Goal: Information Seeking & Learning: Understand process/instructions

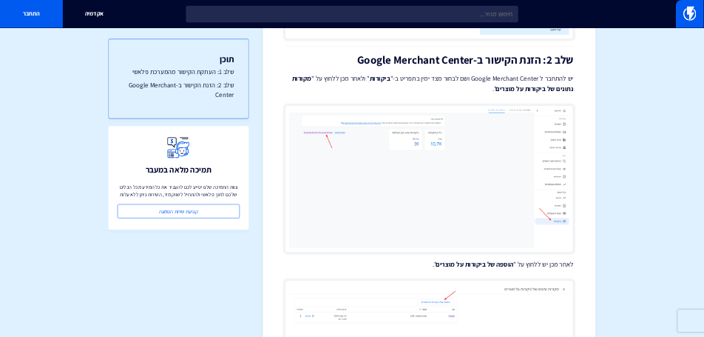
scroll to position [518, 0]
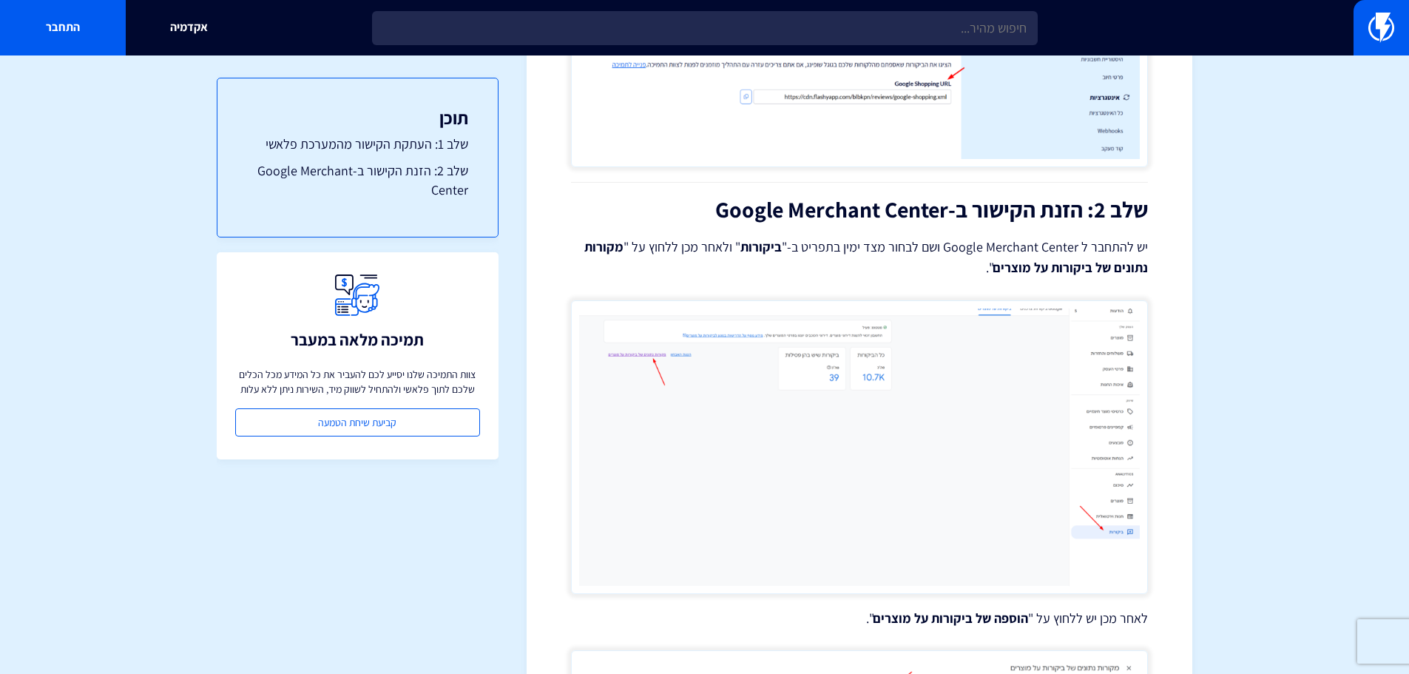
click at [932, 204] on h2 "שלב 2: הזנת הקישור ב-Google Merchant Center" at bounding box center [859, 210] width 577 height 24
click at [939, 249] on p "יש להתחבר ל Google Merchant Center ושם לבחור מצד ימין בתפריט ב-" ביקורות " ולאח…" at bounding box center [859, 257] width 577 height 41
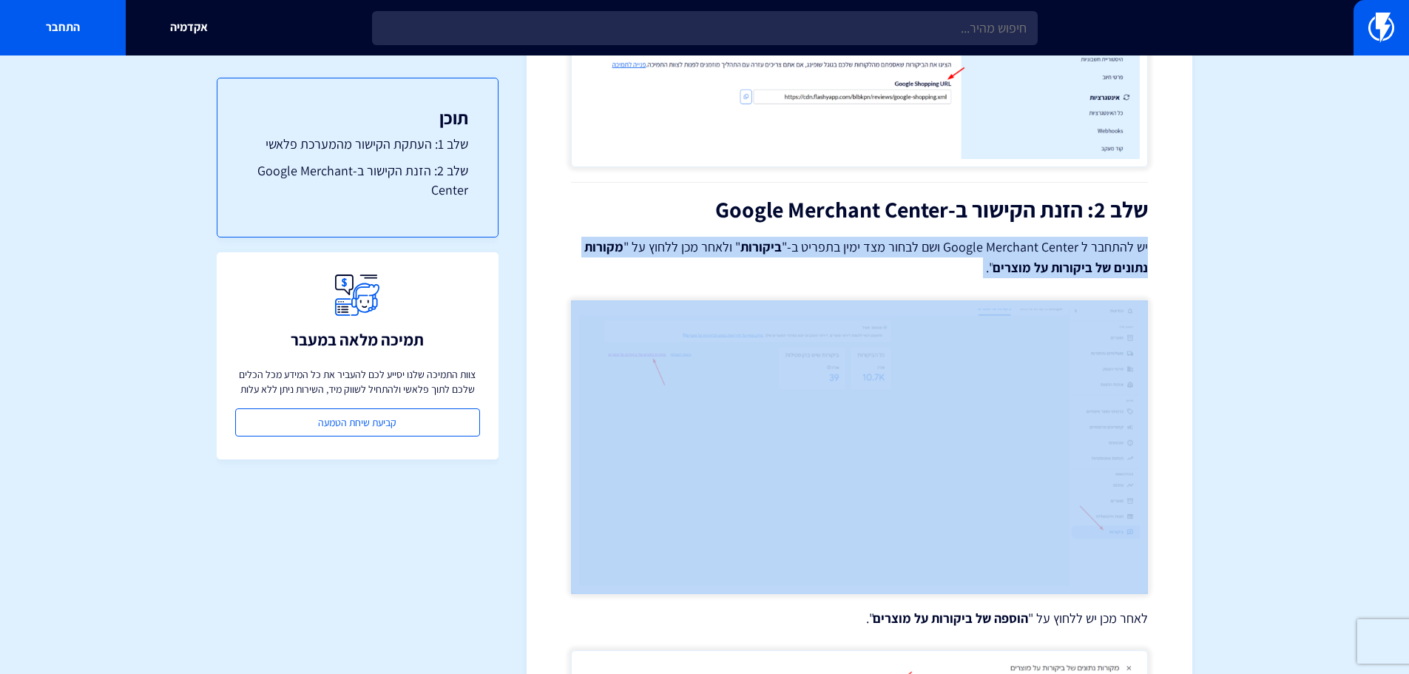
click at [939, 249] on p "יש להתחבר ל Google Merchant Center ושם לבחור מצד ימין בתפריט ב-" ביקורות " ולאח…" at bounding box center [859, 257] width 577 height 41
click at [593, 275] on div at bounding box center [593, 275] width 0 height 0
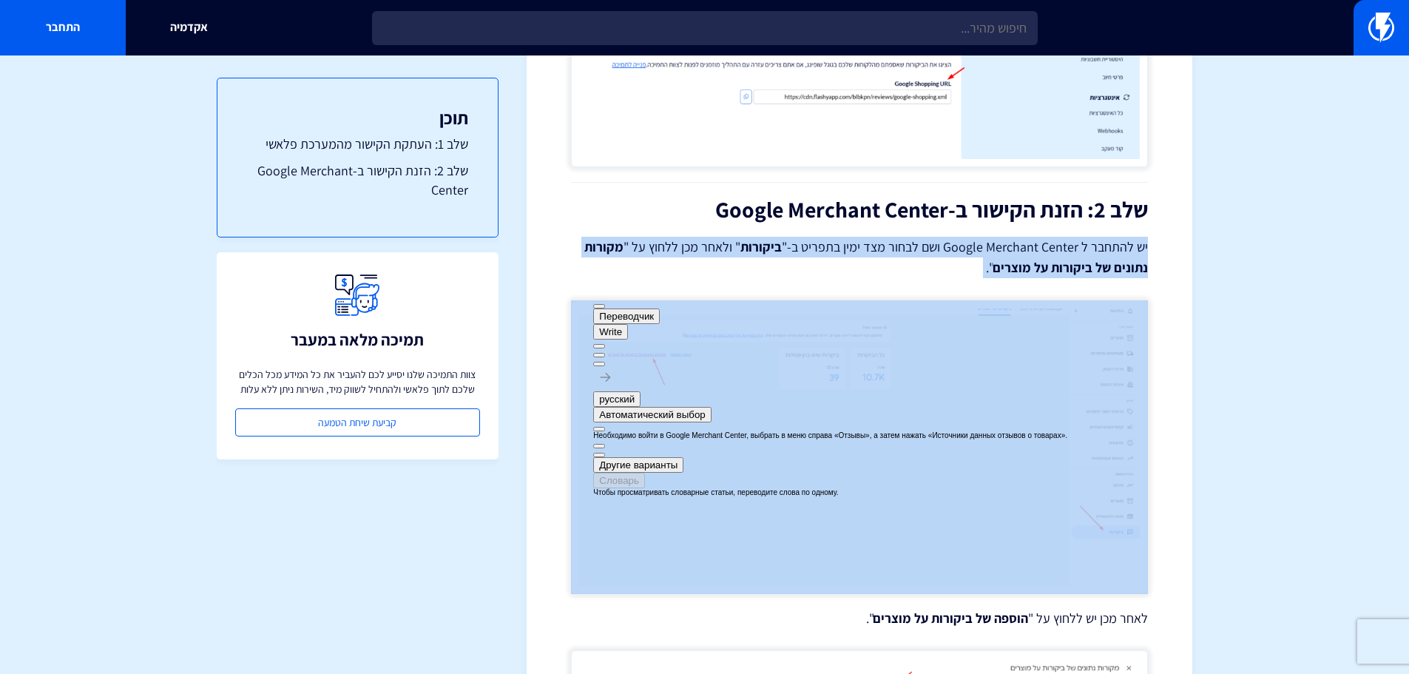
click at [599, 250] on strong "מקורות נתונים של ביקורות על מוצרים" at bounding box center [866, 257] width 564 height 38
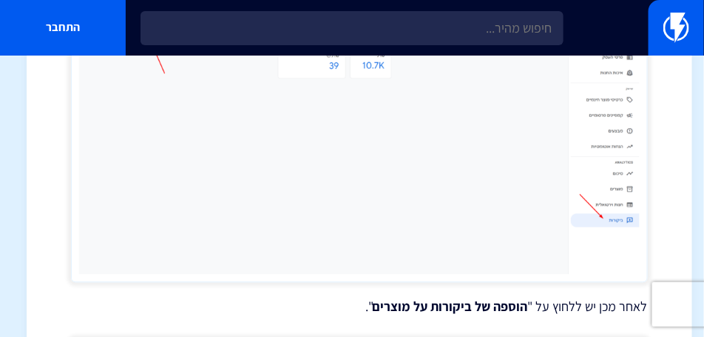
scroll to position [666, 0]
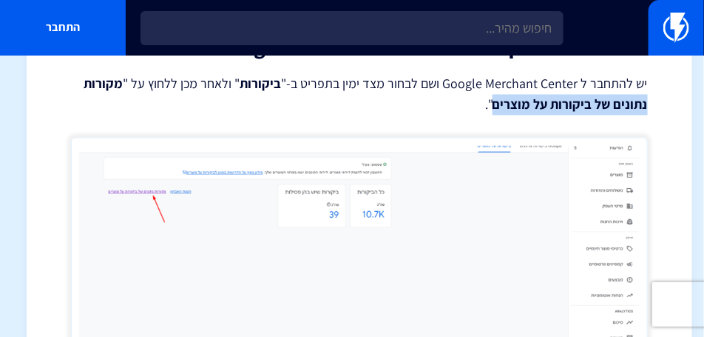
drag, startPoint x: 648, startPoint y: 107, endPoint x: 500, endPoint y: 105, distance: 148.0
click at [500, 105] on div "מרכז תמיכה ביקורות הצגת הביקורות ב Google Shopping באמצעות המדריך הבא תוכלו לחב…" at bounding box center [360, 273] width 666 height 1752
copy strong "נתונים של ביקורות על מוצרים"
click at [500, 113] on div at bounding box center [500, 113] width 0 height 0
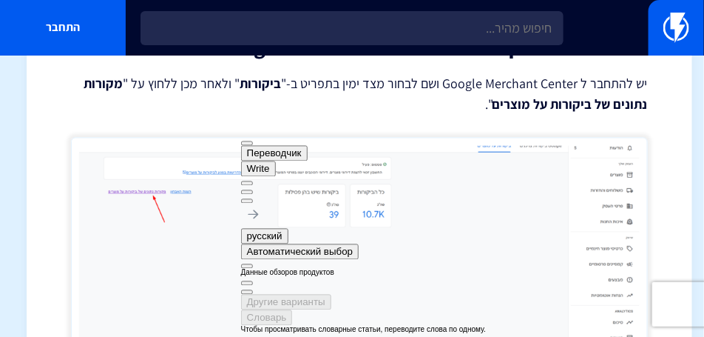
click at [382, 90] on p "יש להתחבר ל Google Merchant Center ושם לבחור מצד ימין בתפריט ב-" ביקורות " ולאח…" at bounding box center [359, 94] width 577 height 41
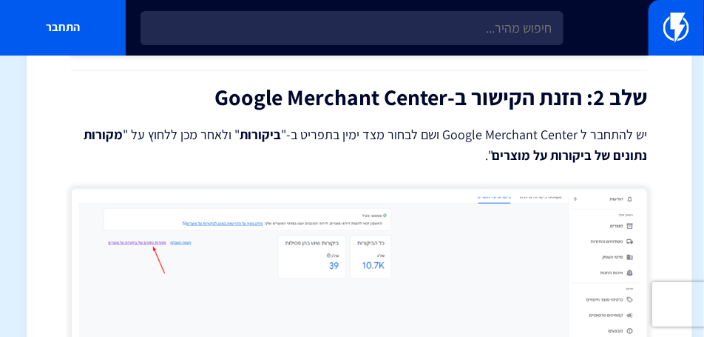
scroll to position [592, 0]
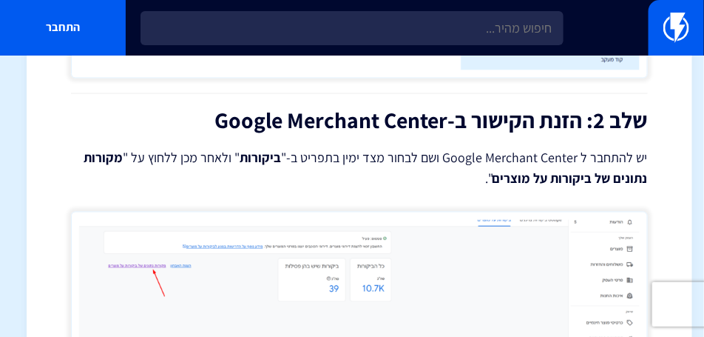
click at [307, 166] on p "יש להתחבר ל Google Merchant Center ושם לבחור מצד ימין בתפריט ב-" ביקורות " ולאח…" at bounding box center [359, 168] width 577 height 41
click at [305, 160] on p "יש להתחבר ל Google Merchant Center ושם לבחור מצד ימין בתפריט ב-" ביקורות " ולאח…" at bounding box center [359, 168] width 577 height 41
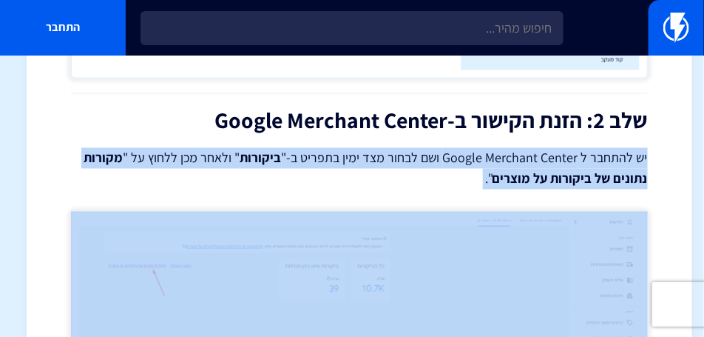
click at [305, 160] on p "יש להתחבר ל Google Merchant Center ושם לבחור מצד ימין בתפריט ב-" ביקורות " ולאח…" at bounding box center [359, 168] width 577 height 41
click at [93, 187] on div at bounding box center [93, 187] width 0 height 0
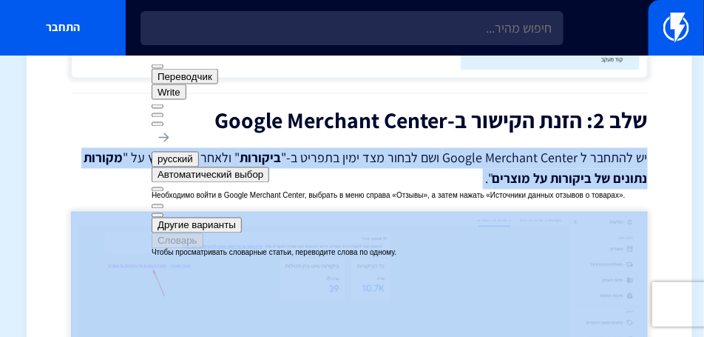
click at [92, 159] on p "יש להתחבר ל Google Merchant Center ושם לבחור מצד ימין בתפריט ב-" ביקורות " ולאח…" at bounding box center [359, 168] width 577 height 41
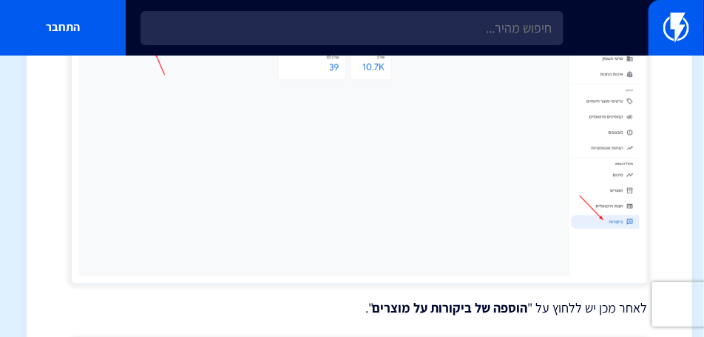
scroll to position [999, 0]
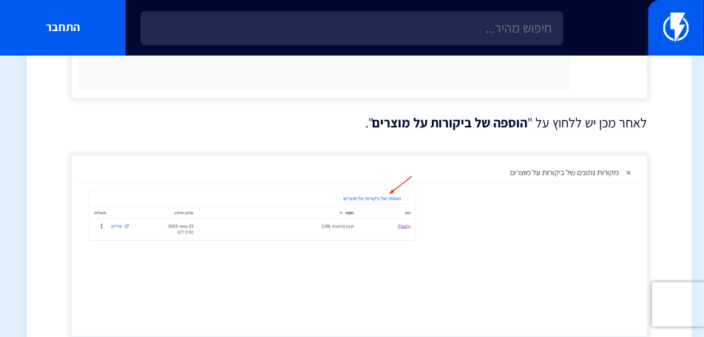
click at [496, 126] on strong "הוספה של ביקורות על מוצרים" at bounding box center [450, 122] width 155 height 17
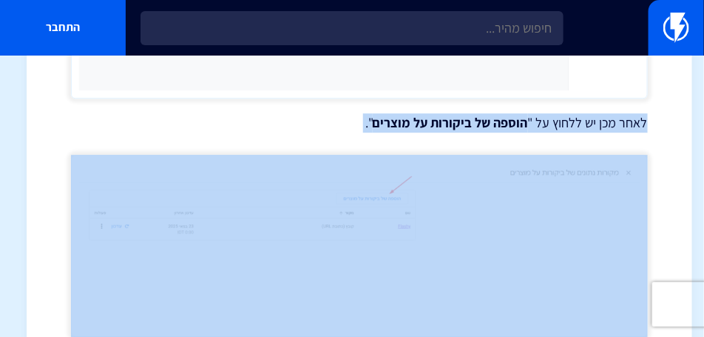
click at [496, 126] on strong "הוספה של ביקורות על מוצרים" at bounding box center [450, 122] width 155 height 17
click at [370, 131] on div at bounding box center [370, 131] width 0 height 0
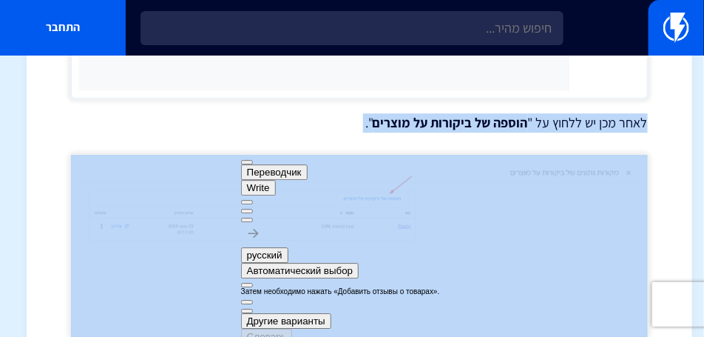
click at [314, 126] on p "לאחר מכן יש ללחוץ על " הוספה של ביקורות על מוצרים "." at bounding box center [359, 122] width 577 height 19
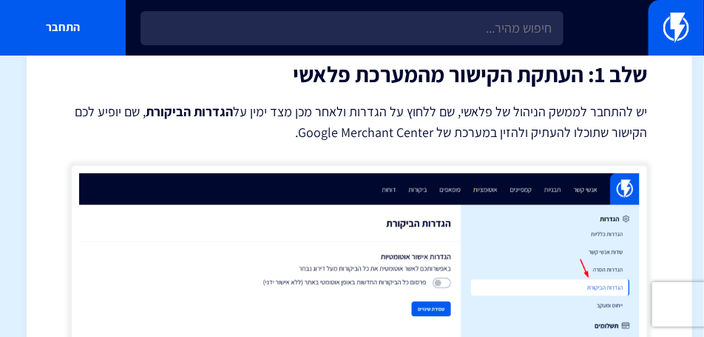
scroll to position [185, 0]
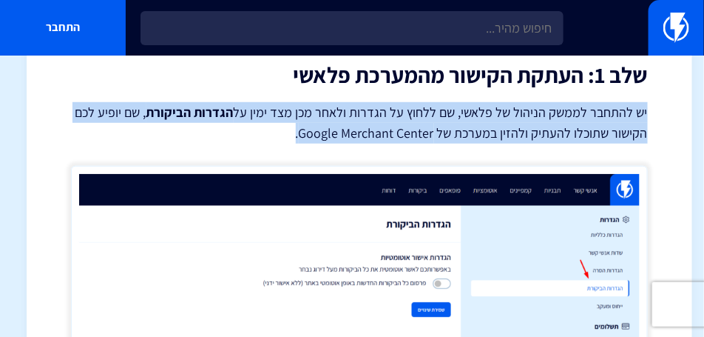
drag, startPoint x: 302, startPoint y: 136, endPoint x: 647, endPoint y: 112, distance: 345.5
click at [647, 112] on p "יש להתחבר לממשק הניהול של פלאשי, שם ללחוץ על הגדרות ולאחר מכן מצד ימין על הגדרו…" at bounding box center [359, 122] width 577 height 41
click at [238, 81] on div at bounding box center [238, 81] width 0 height 0
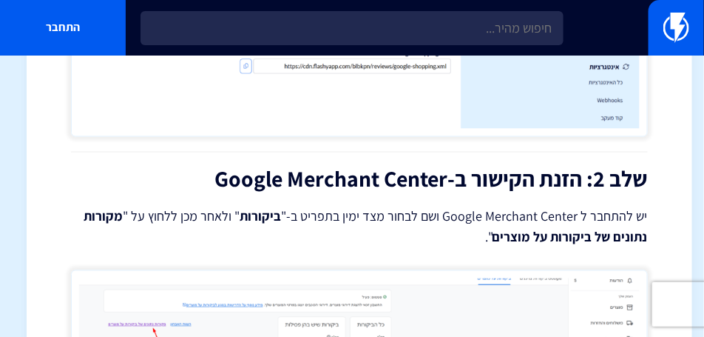
scroll to position [555, 0]
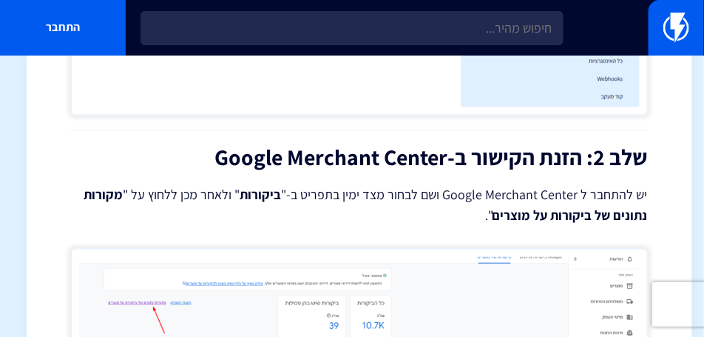
click at [580, 158] on h2 "שלב 2: הזנת הקישור ב-Google Merchant Center" at bounding box center [359, 158] width 577 height 24
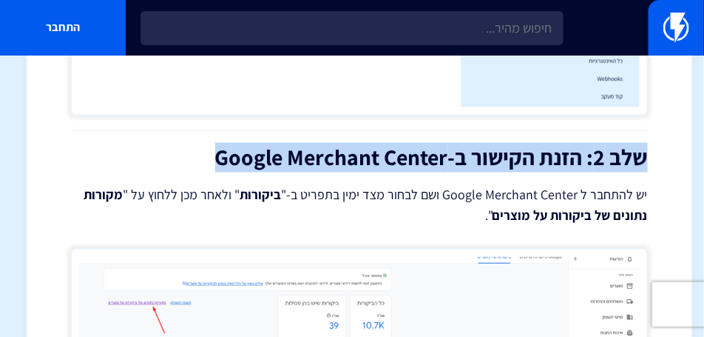
click at [580, 158] on h2 "שלב 2: הזנת הקישור ב-Google Merchant Center" at bounding box center [359, 158] width 577 height 24
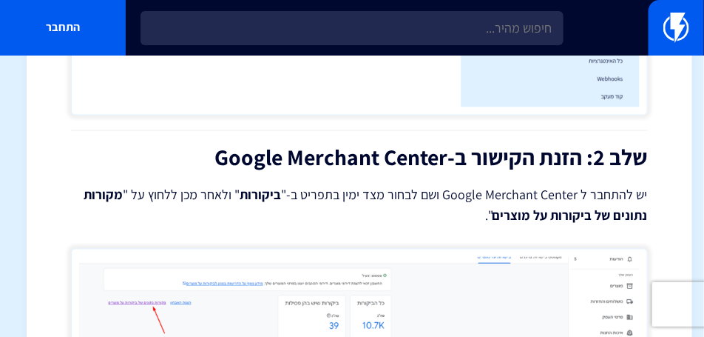
click at [548, 185] on p "יש להתחבר ל Google Merchant Center ושם לבחור מצד ימין בתפריט ב-" ביקורות " ולאח…" at bounding box center [359, 205] width 577 height 41
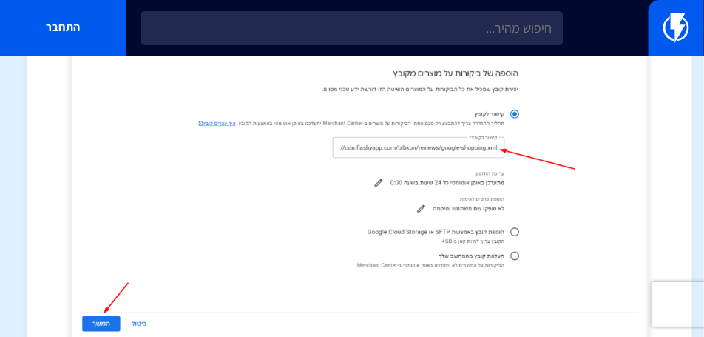
scroll to position [1374, 0]
